Goal: Find specific fact: Find specific fact

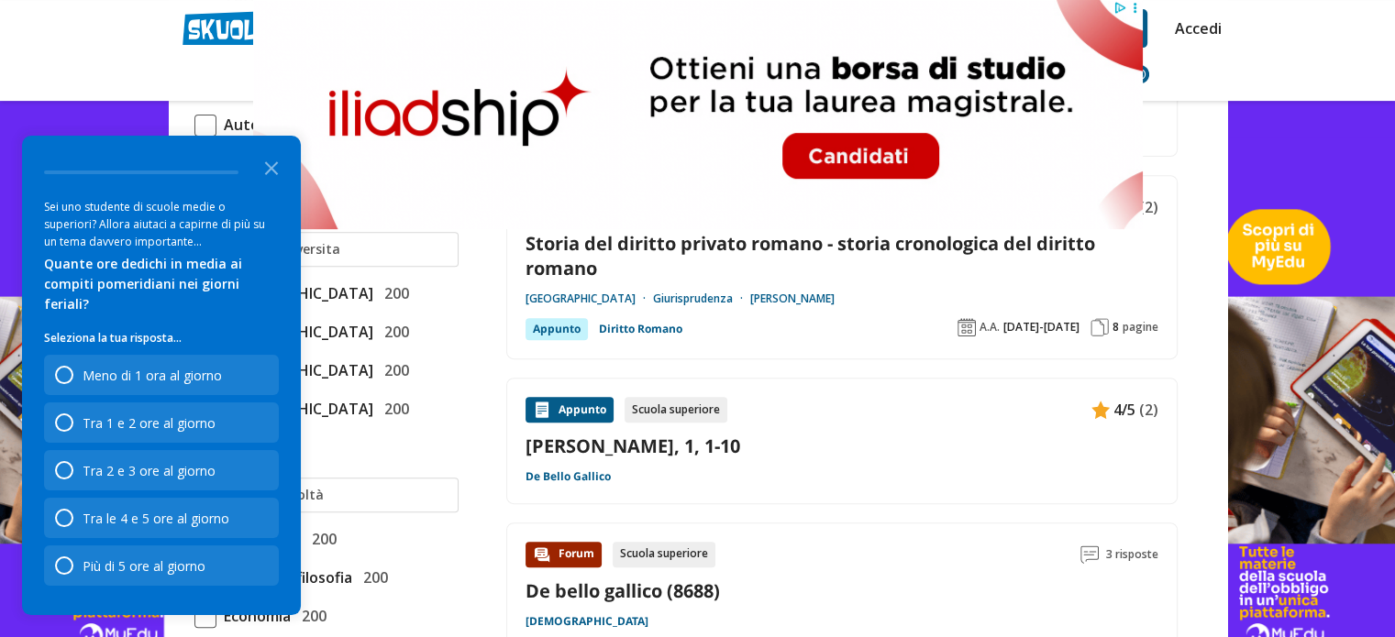
scroll to position [734, 0]
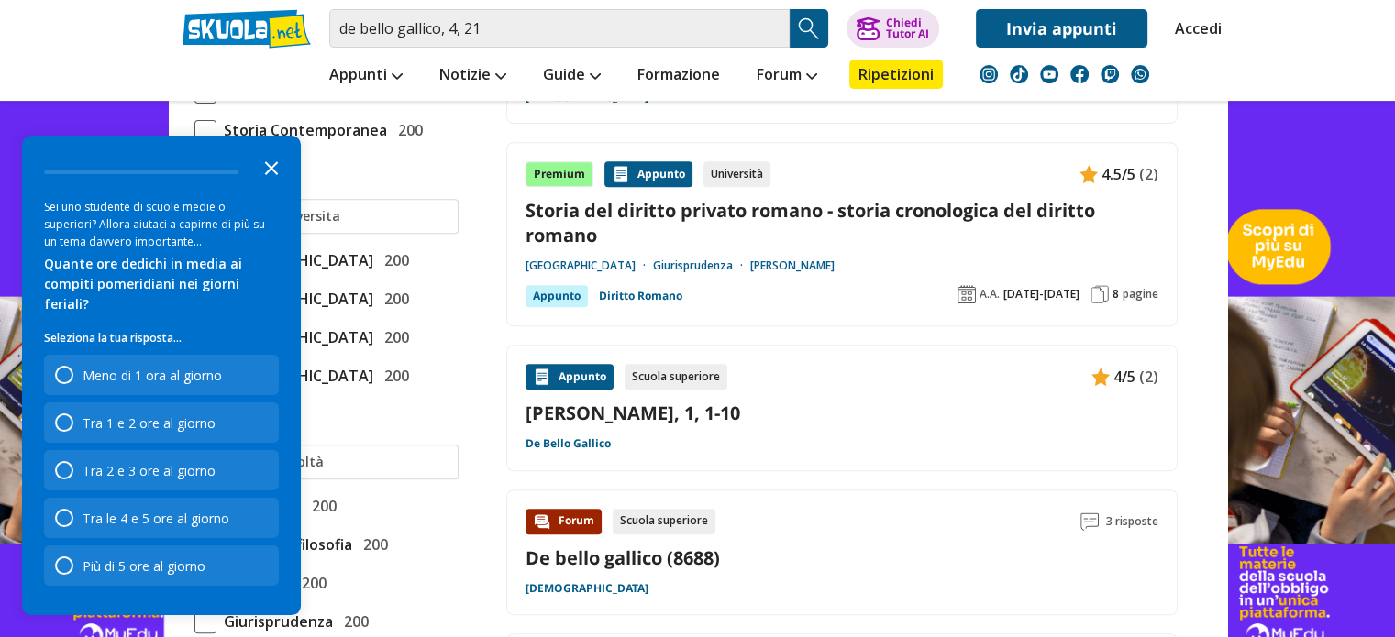
click at [278, 185] on icon "Close the survey" at bounding box center [271, 167] width 37 height 37
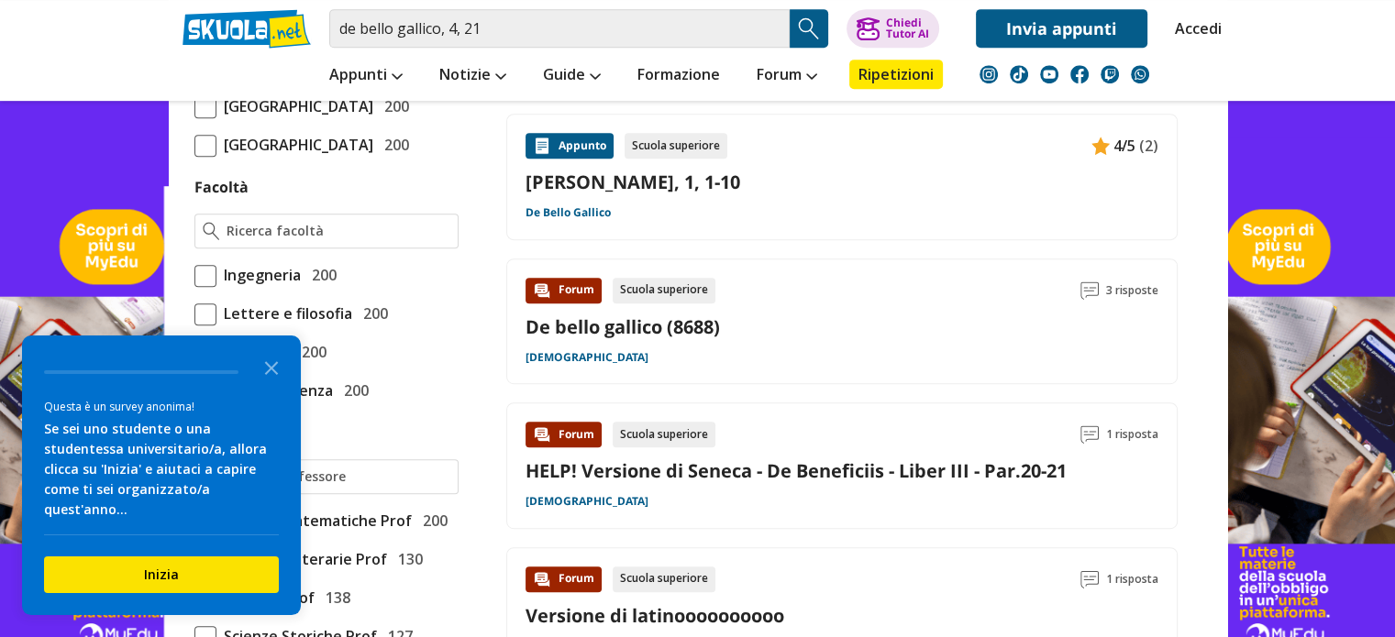
scroll to position [1009, 0]
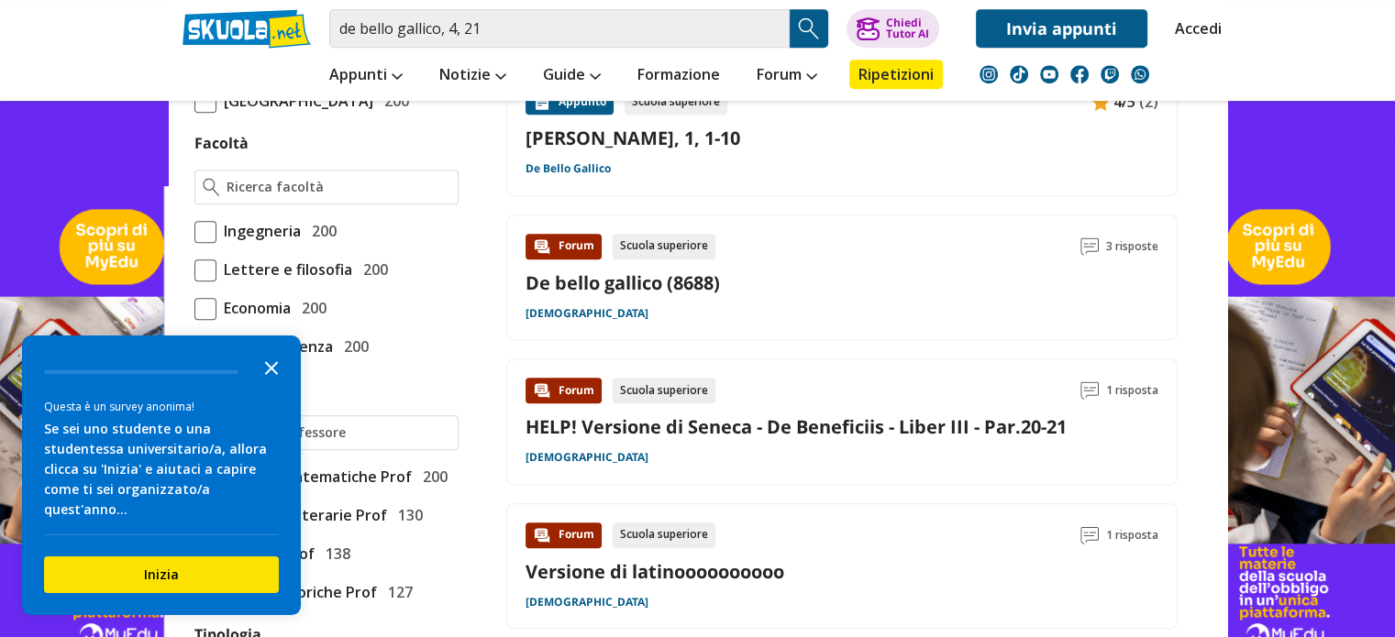
click at [269, 378] on icon "Close the survey" at bounding box center [271, 367] width 37 height 37
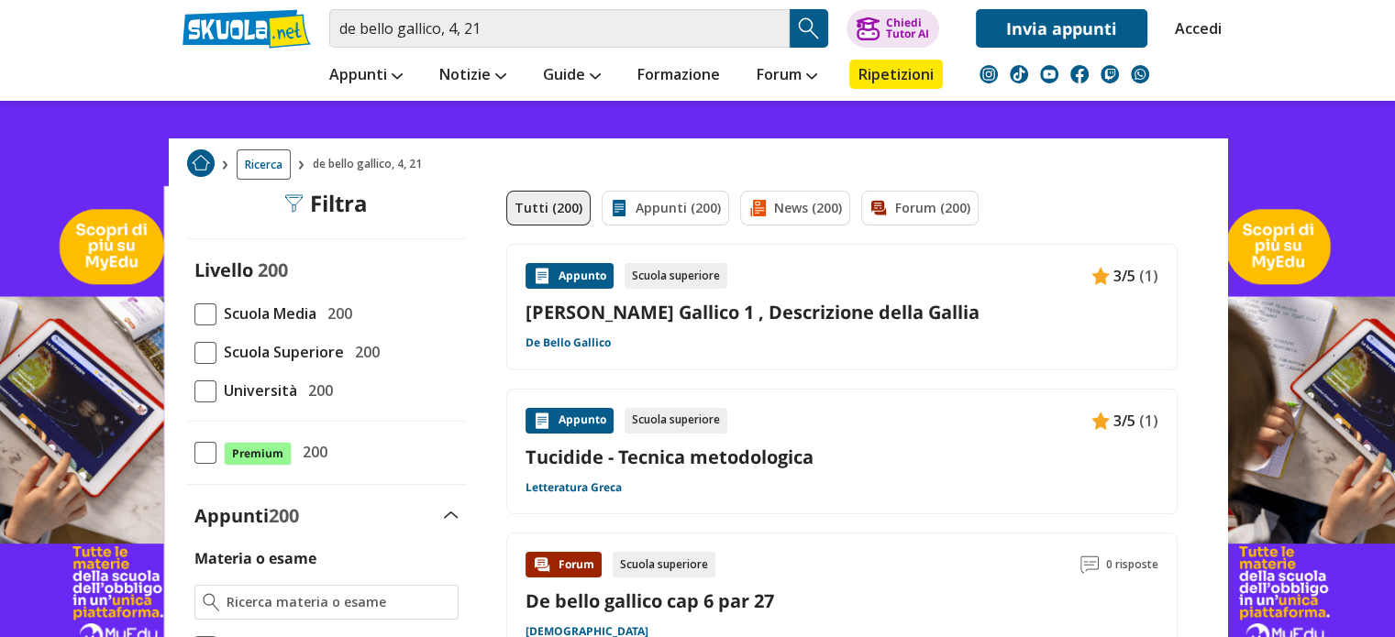
scroll to position [0, 0]
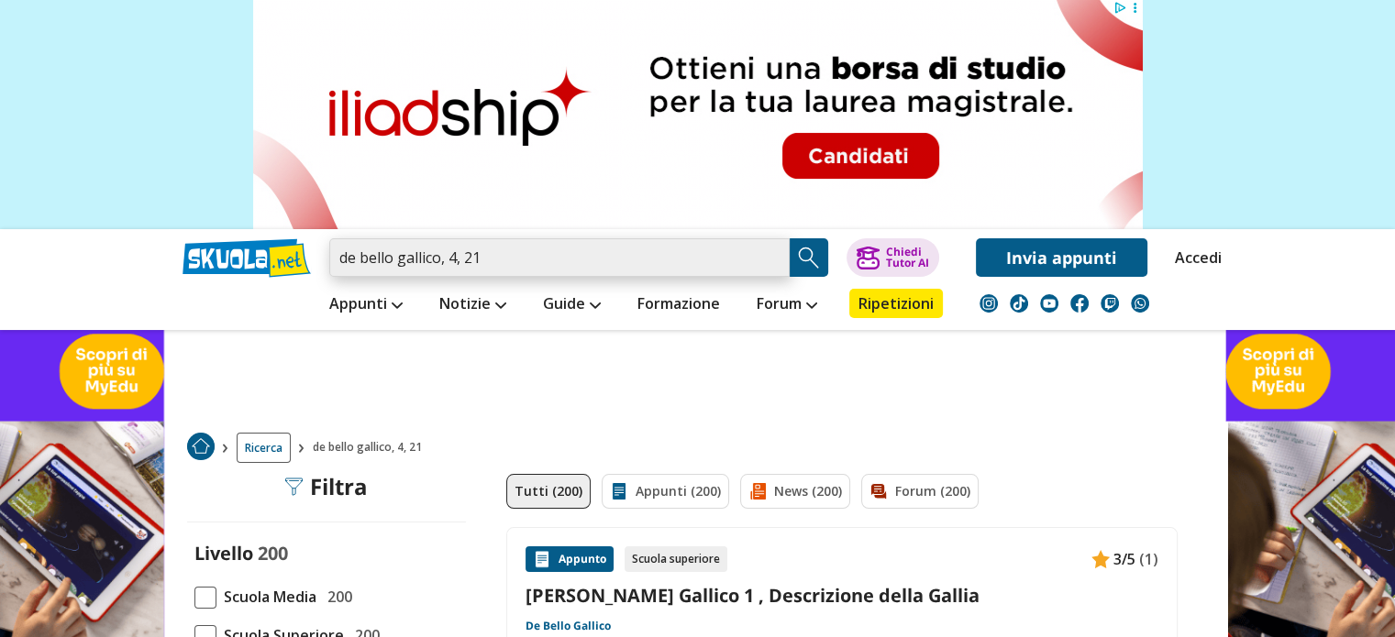
click at [500, 255] on input "de bello gallico, 4, 21" at bounding box center [559, 257] width 460 height 39
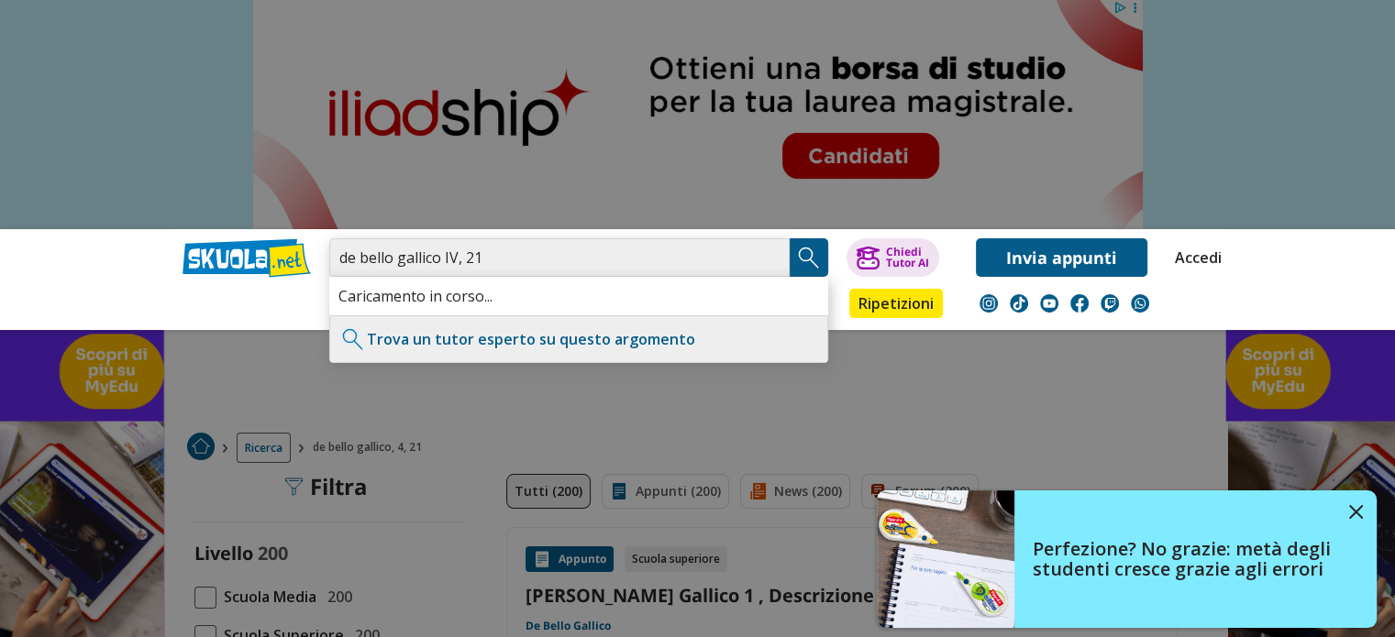
type input "de bello gallico IV, 21"
